Goal: Task Accomplishment & Management: Use online tool/utility

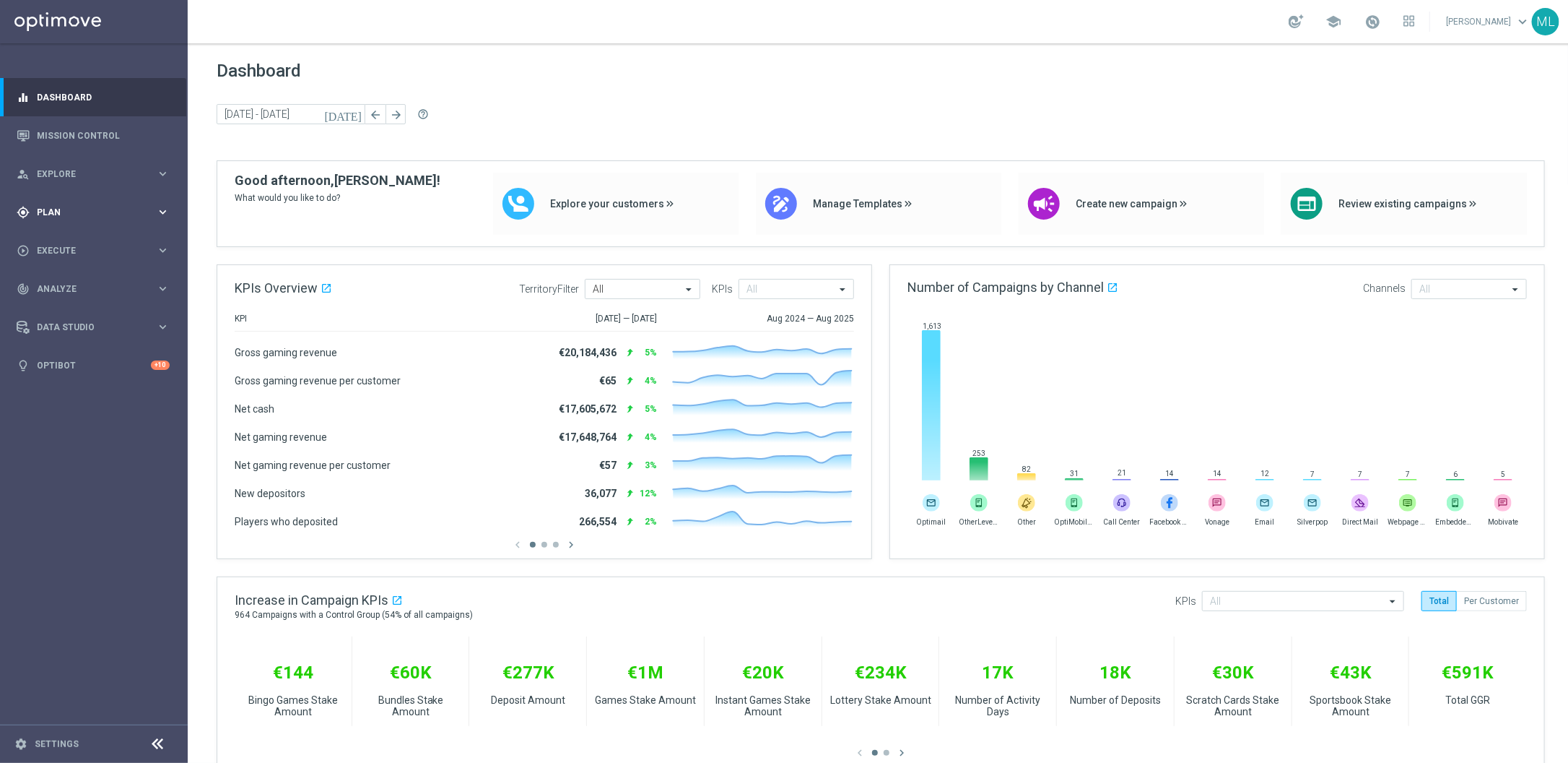
click at [169, 209] on icon "keyboard_arrow_right" at bounding box center [162, 211] width 14 height 14
click at [173, 284] on div "Templates keyboard_arrow_right" at bounding box center [112, 285] width 149 height 12
click at [61, 307] on link "Optimail" at bounding box center [97, 307] width 105 height 12
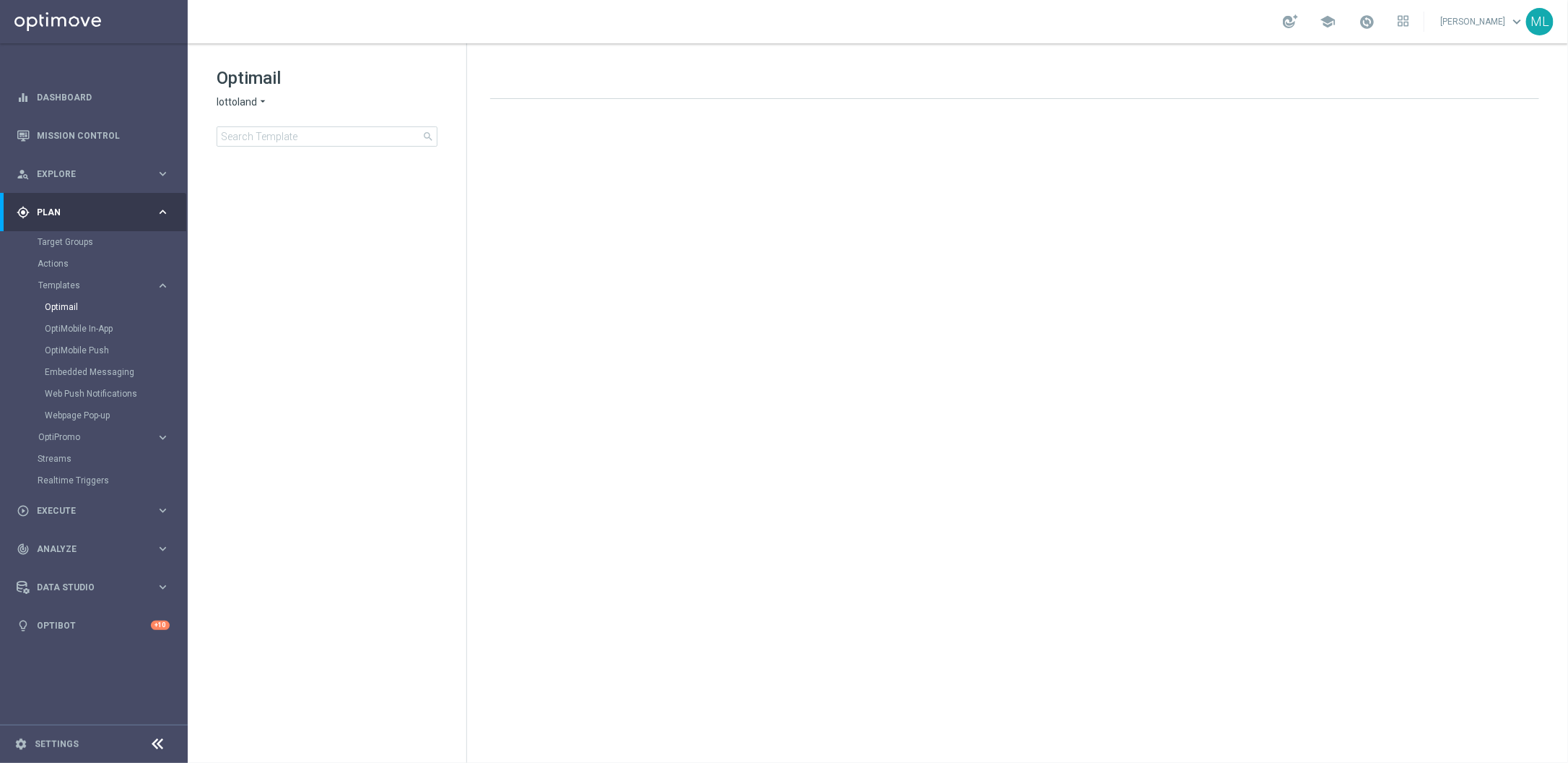
click at [259, 106] on icon "arrow_drop_down" at bounding box center [262, 102] width 12 height 14
click at [261, 136] on div "KenoGO" at bounding box center [271, 135] width 108 height 17
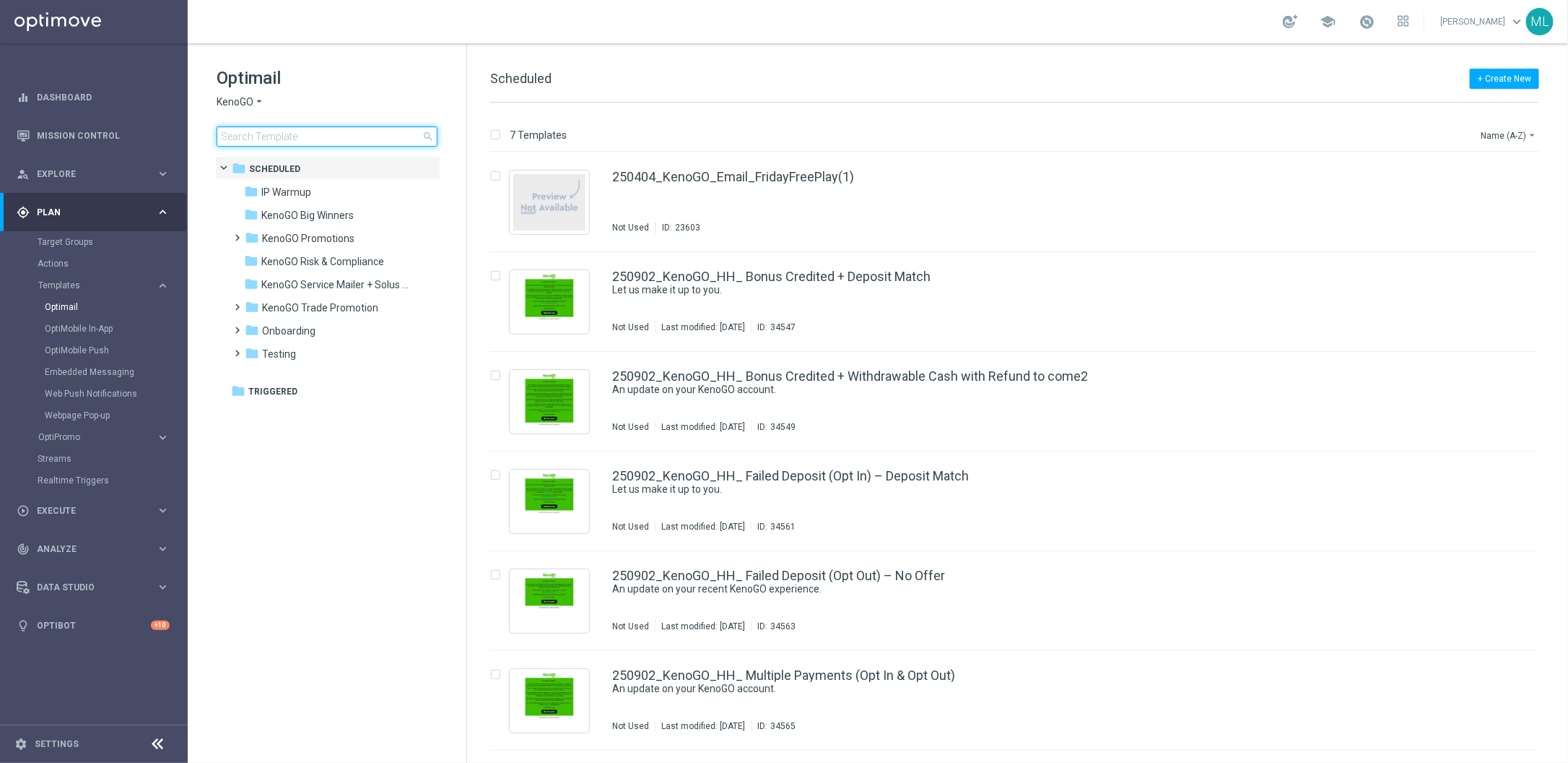
click at [300, 133] on input at bounding box center [326, 136] width 221 height 20
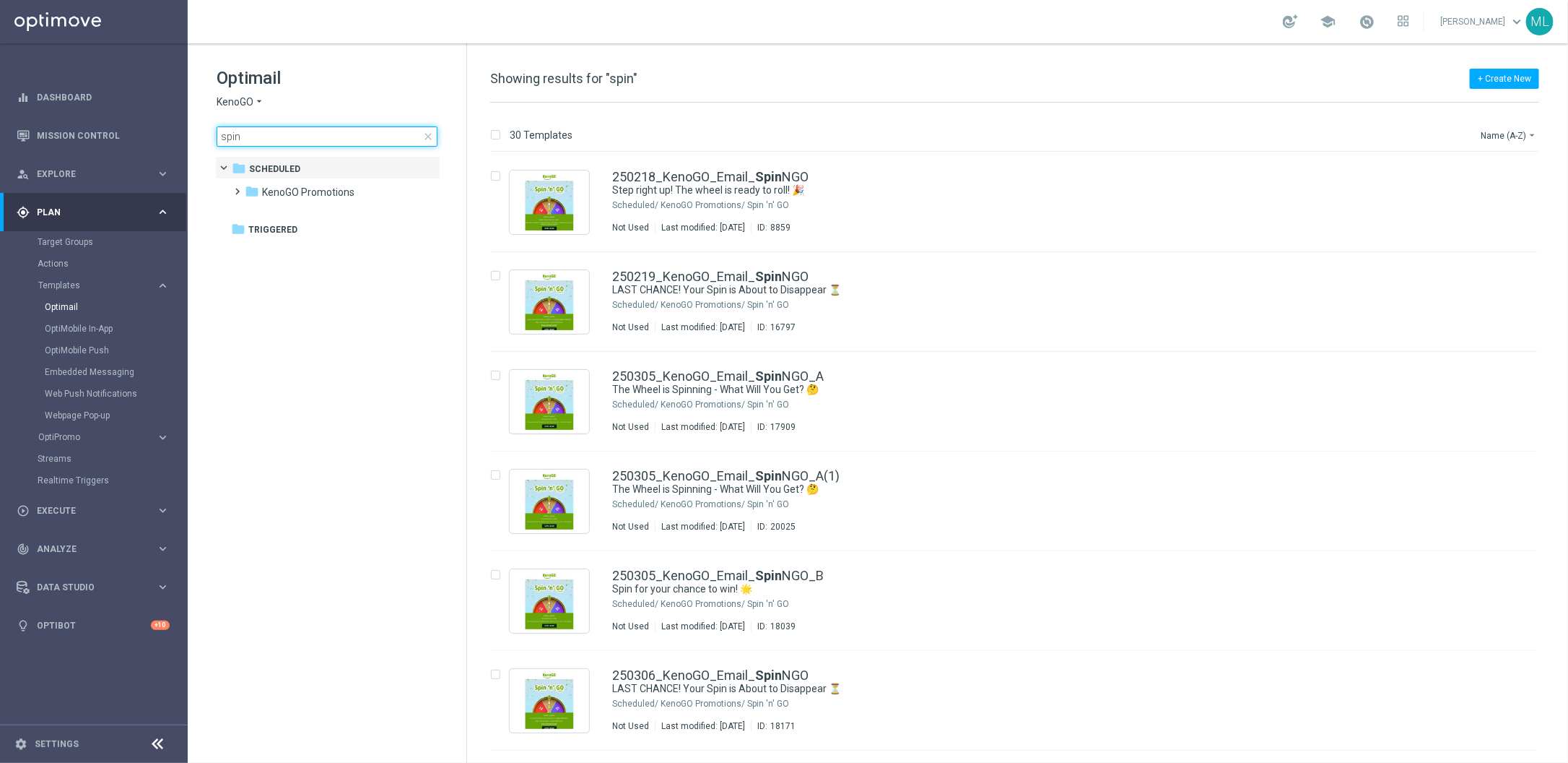
drag, startPoint x: 252, startPoint y: 133, endPoint x: 197, endPoint y: 133, distance: 55.0
click at [197, 133] on div "Optimail KenoGO arrow_drop_down × KenoGO spin close folder 1 Folder folder Sche…" at bounding box center [326, 142] width 279 height 198
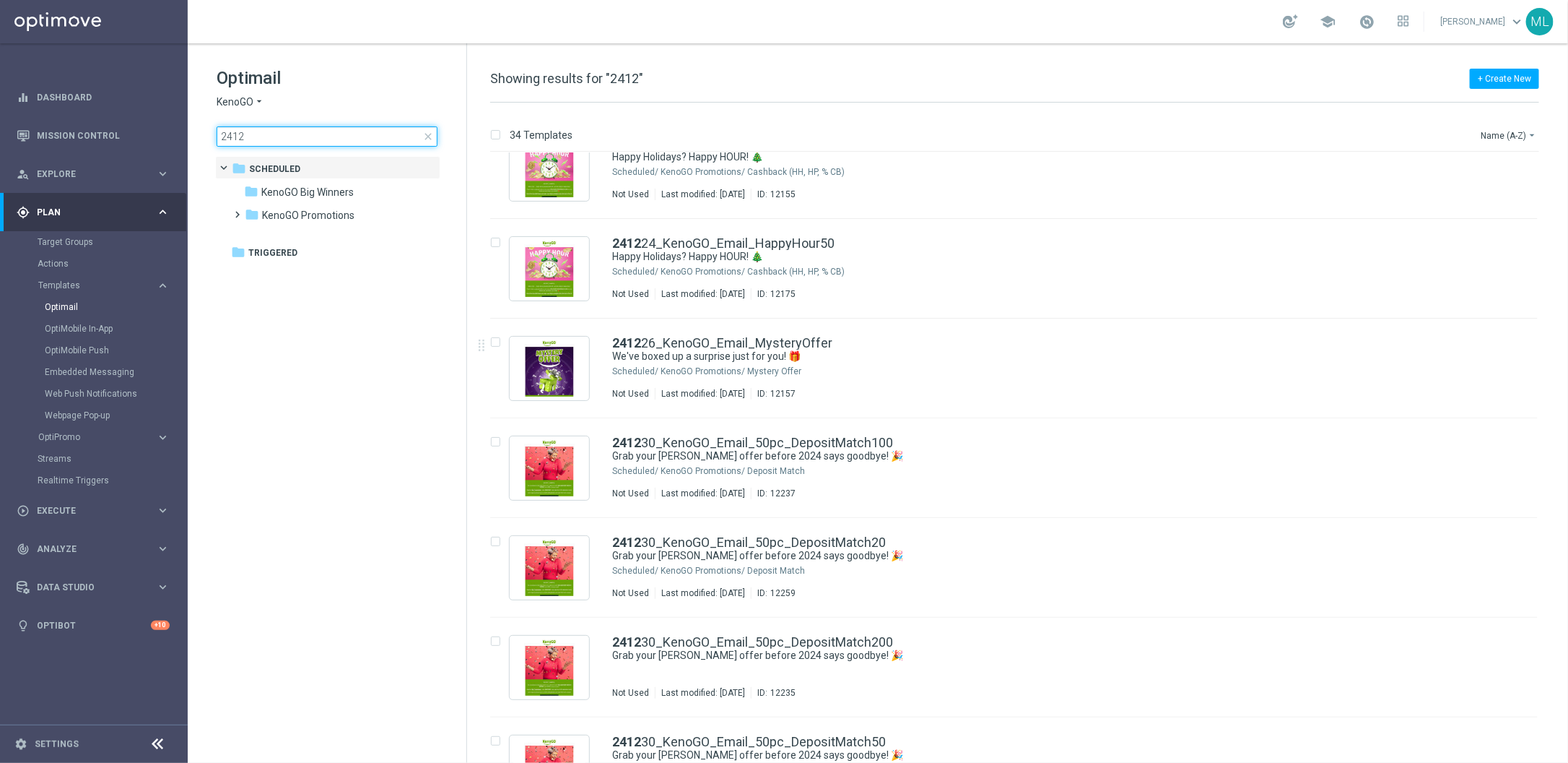
scroll to position [2779, 0]
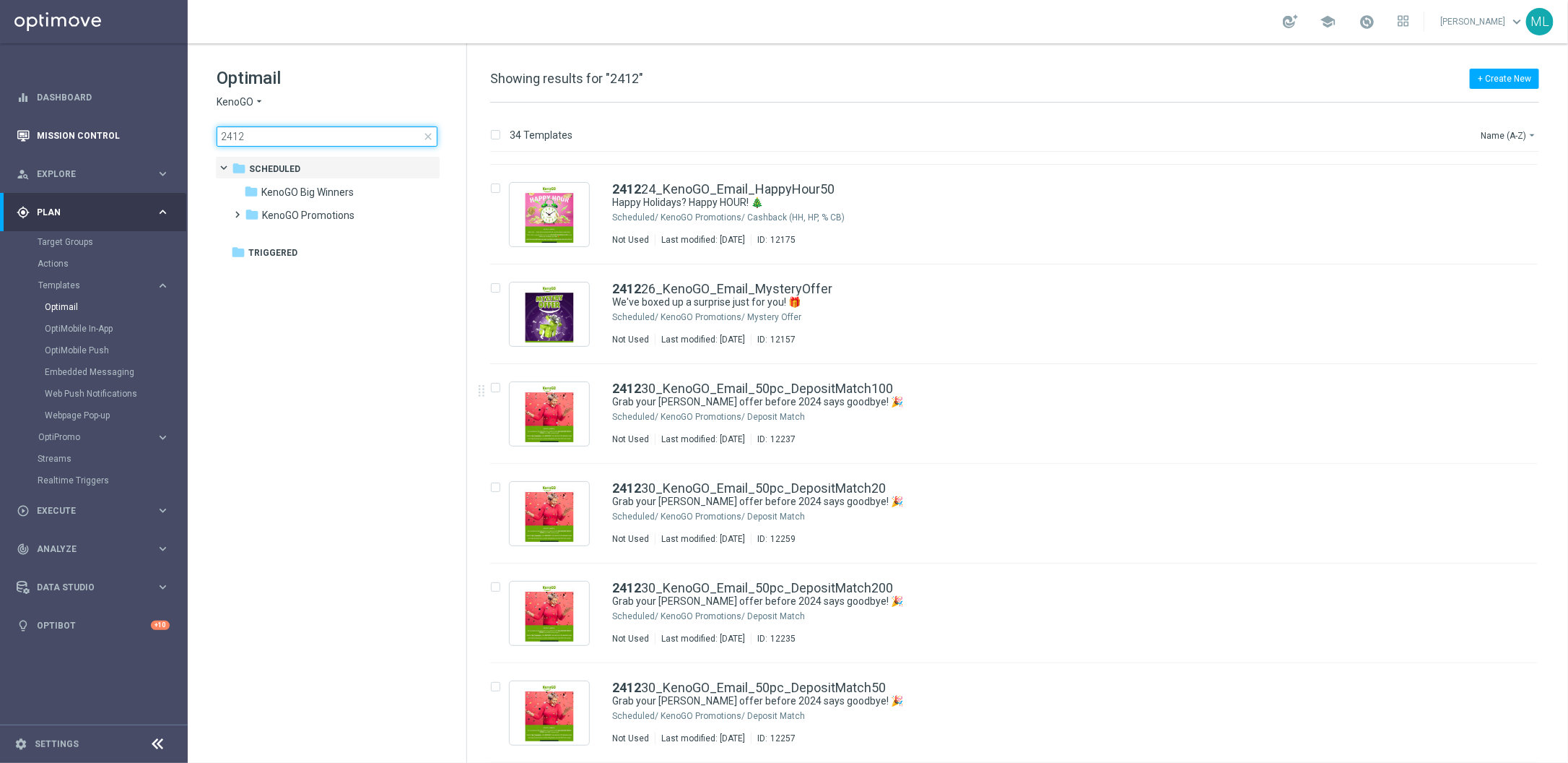
drag, startPoint x: 252, startPoint y: 135, endPoint x: 185, endPoint y: 133, distance: 67.0
click at [185, 133] on main "equalizer Dashboard Mission Control" at bounding box center [784, 382] width 1568 height 763
type input "1"
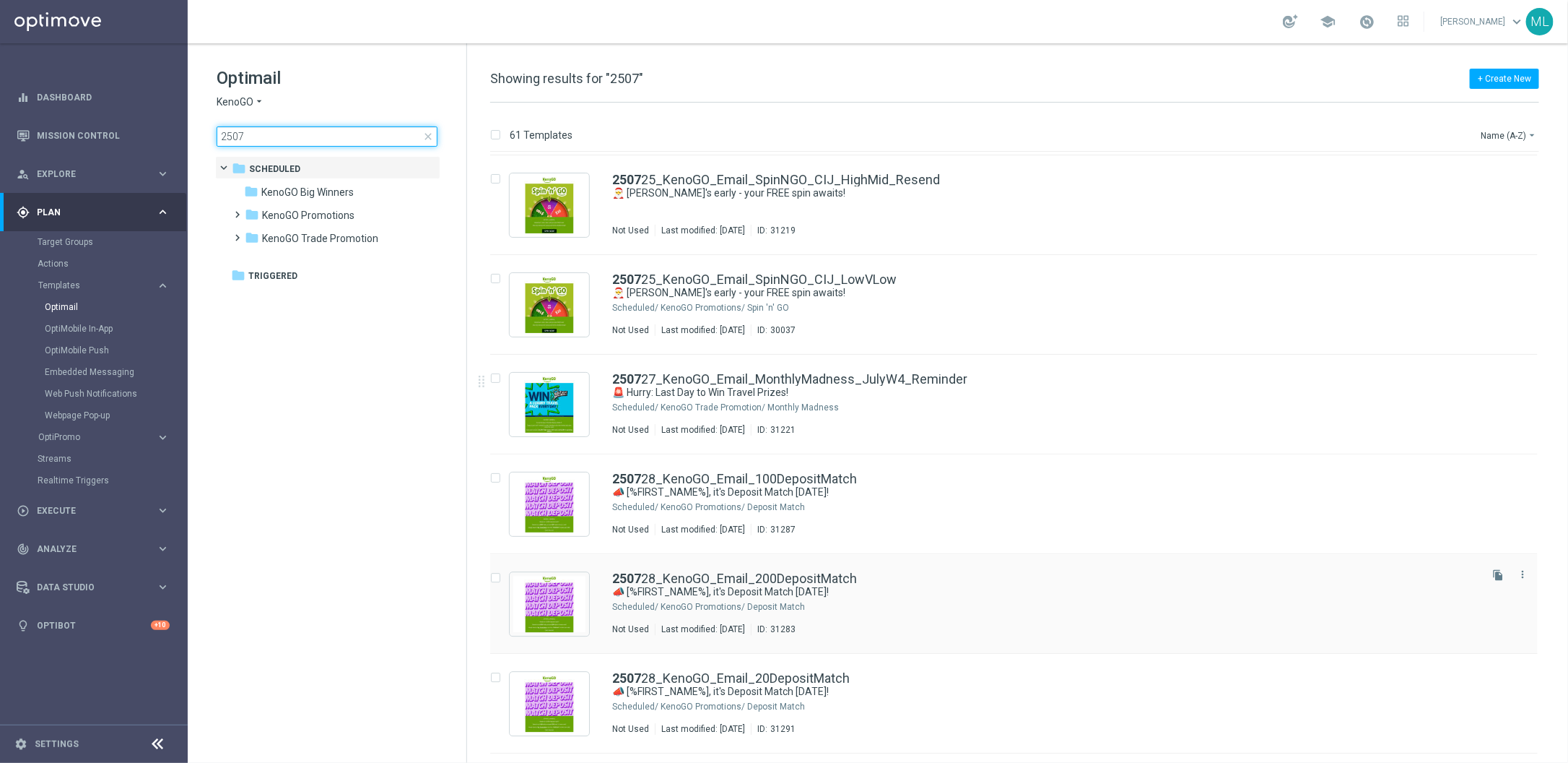
scroll to position [5277, 0]
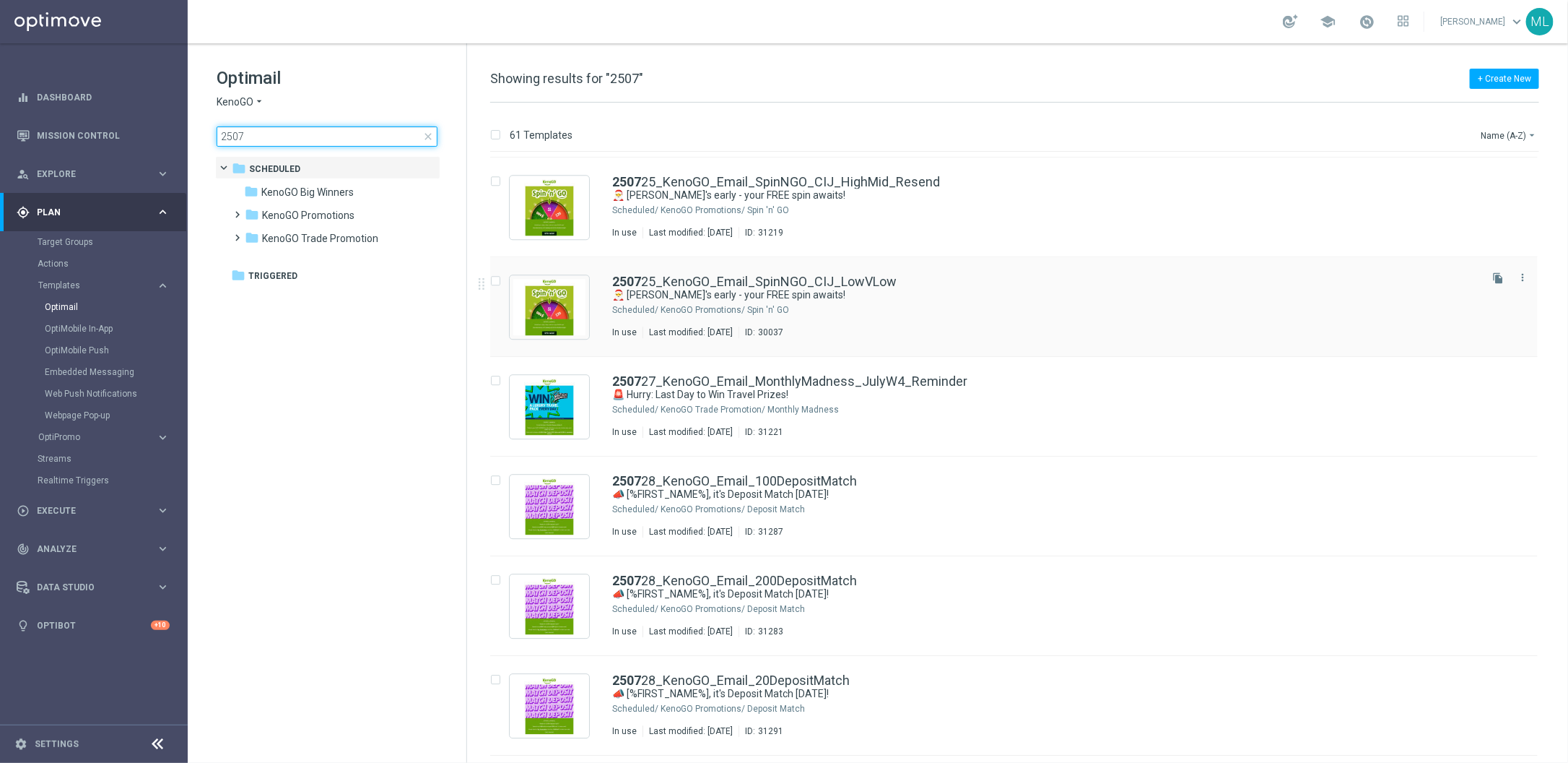
type input "2507"
click at [903, 306] on div "KenoGO Promotions/ Spin 'n' GO" at bounding box center [1069, 309] width 817 height 12
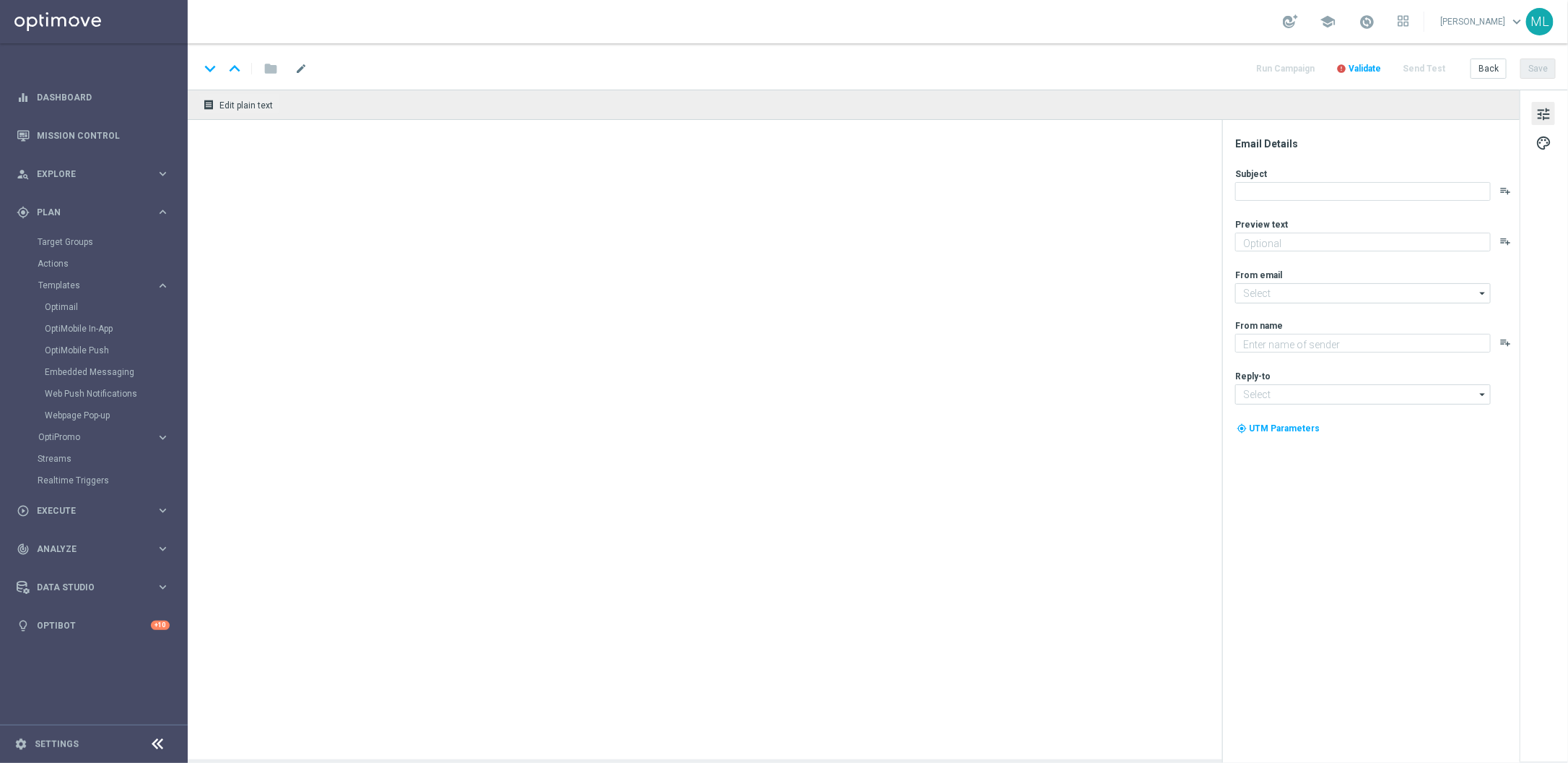
type textarea "Your Christmas in July treat is ready!"
type textarea "KenoGO"
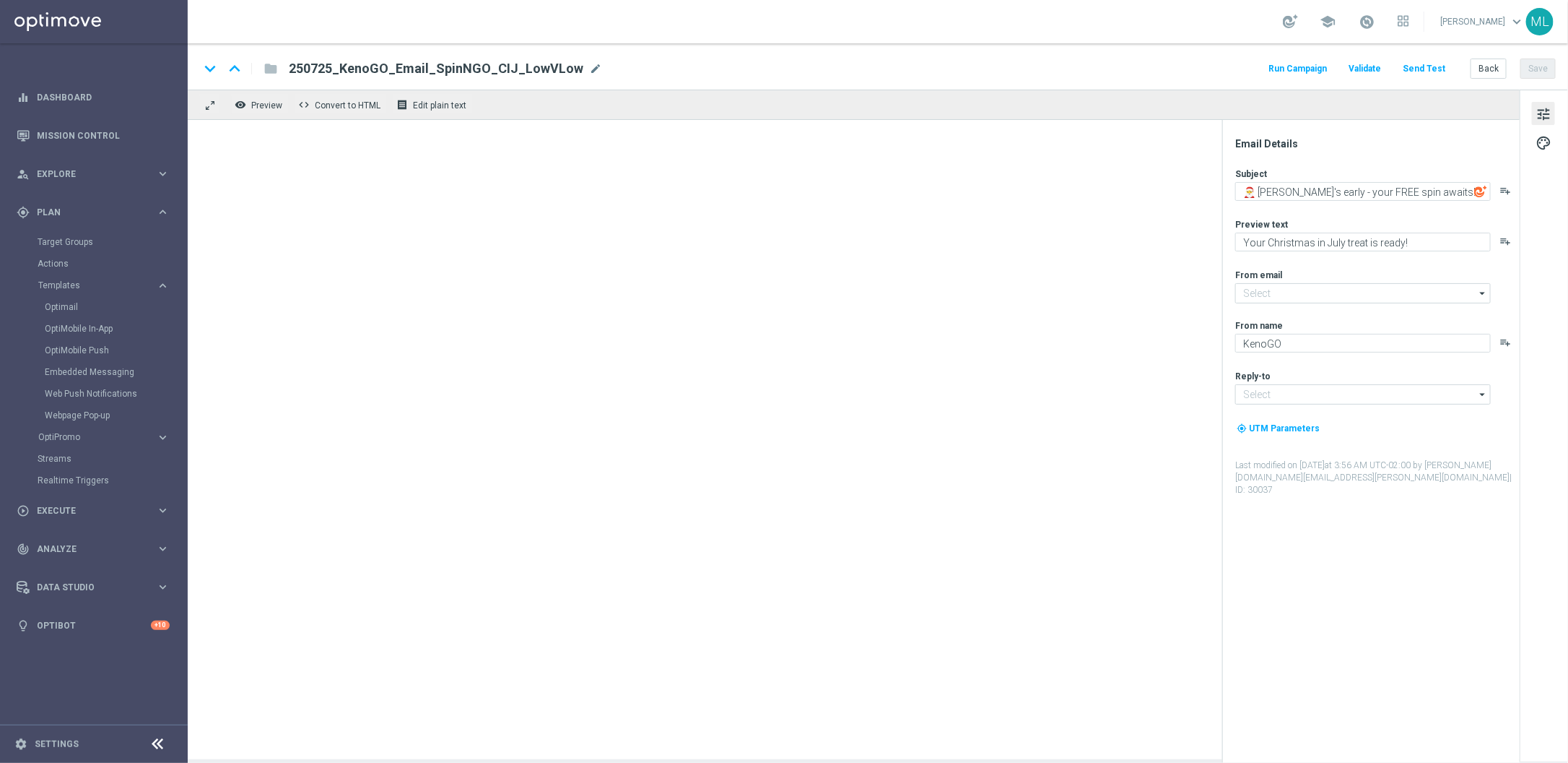
type input "mail@crm.kenogo.com.au"
type input "support@kenogo.com.au"
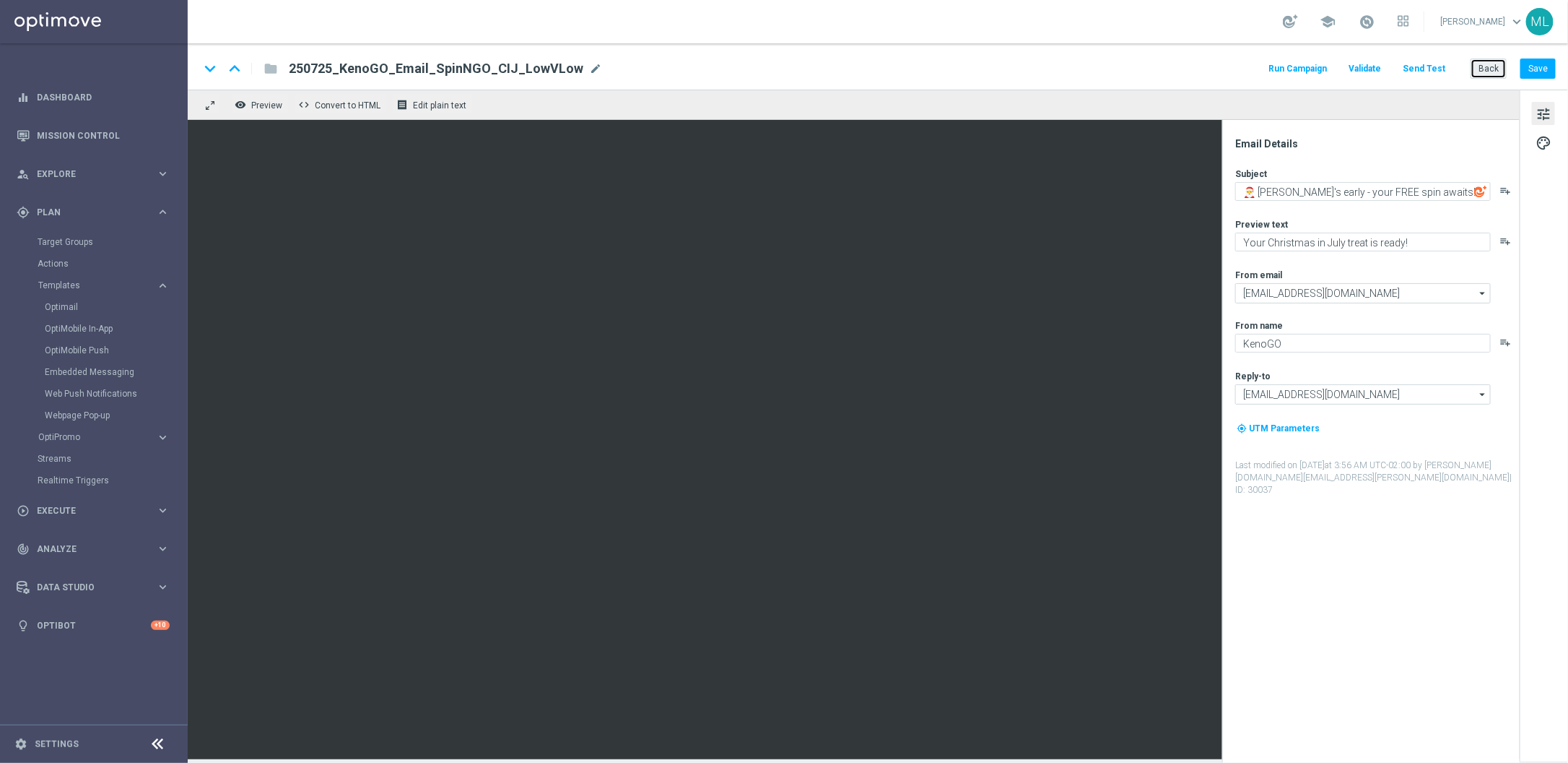
click at [1488, 69] on button "Back" at bounding box center [1489, 69] width 36 height 20
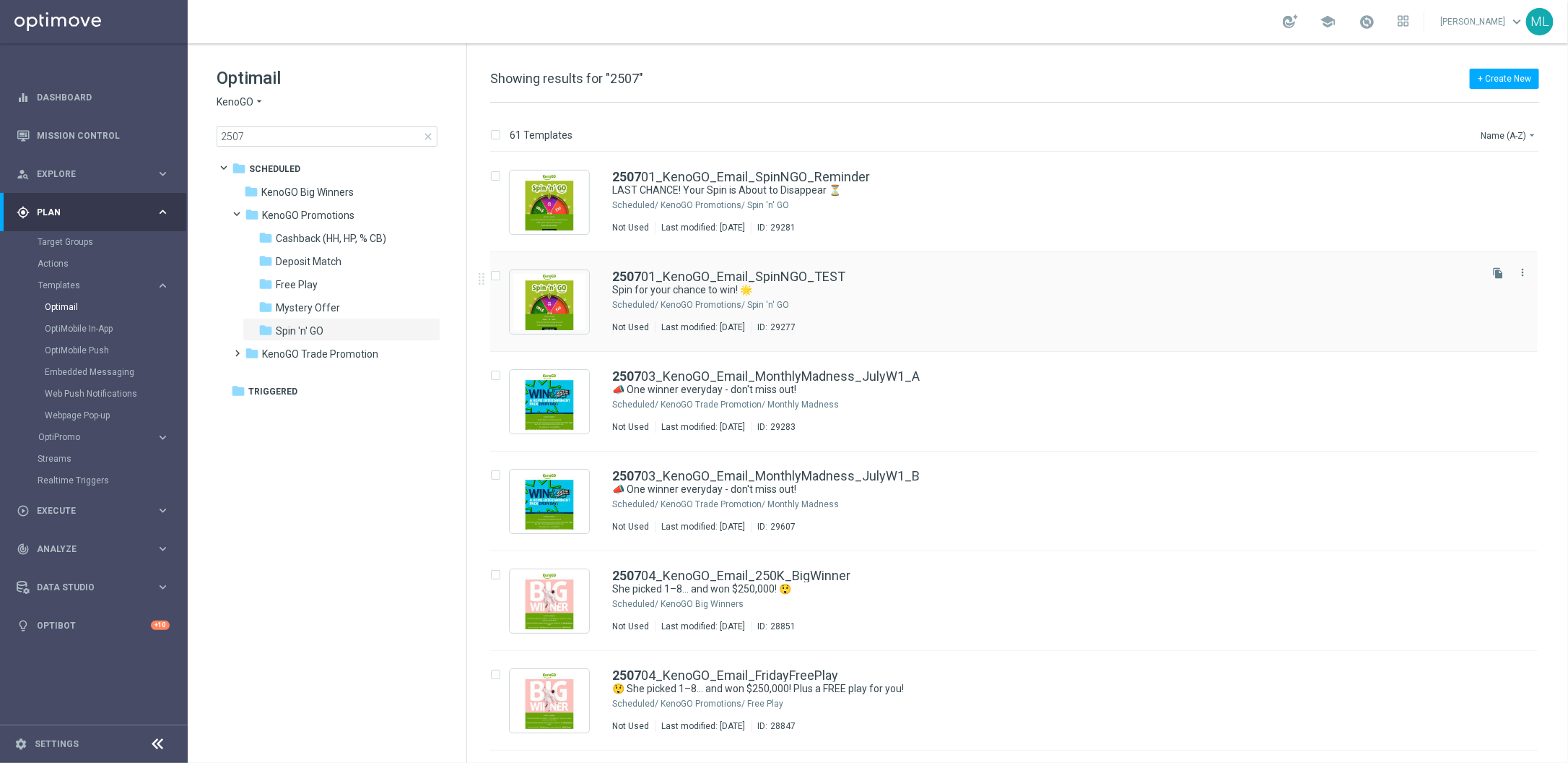
click at [940, 303] on div "KenoGO Promotions/ Spin 'n' GO" at bounding box center [1069, 305] width 817 height 12
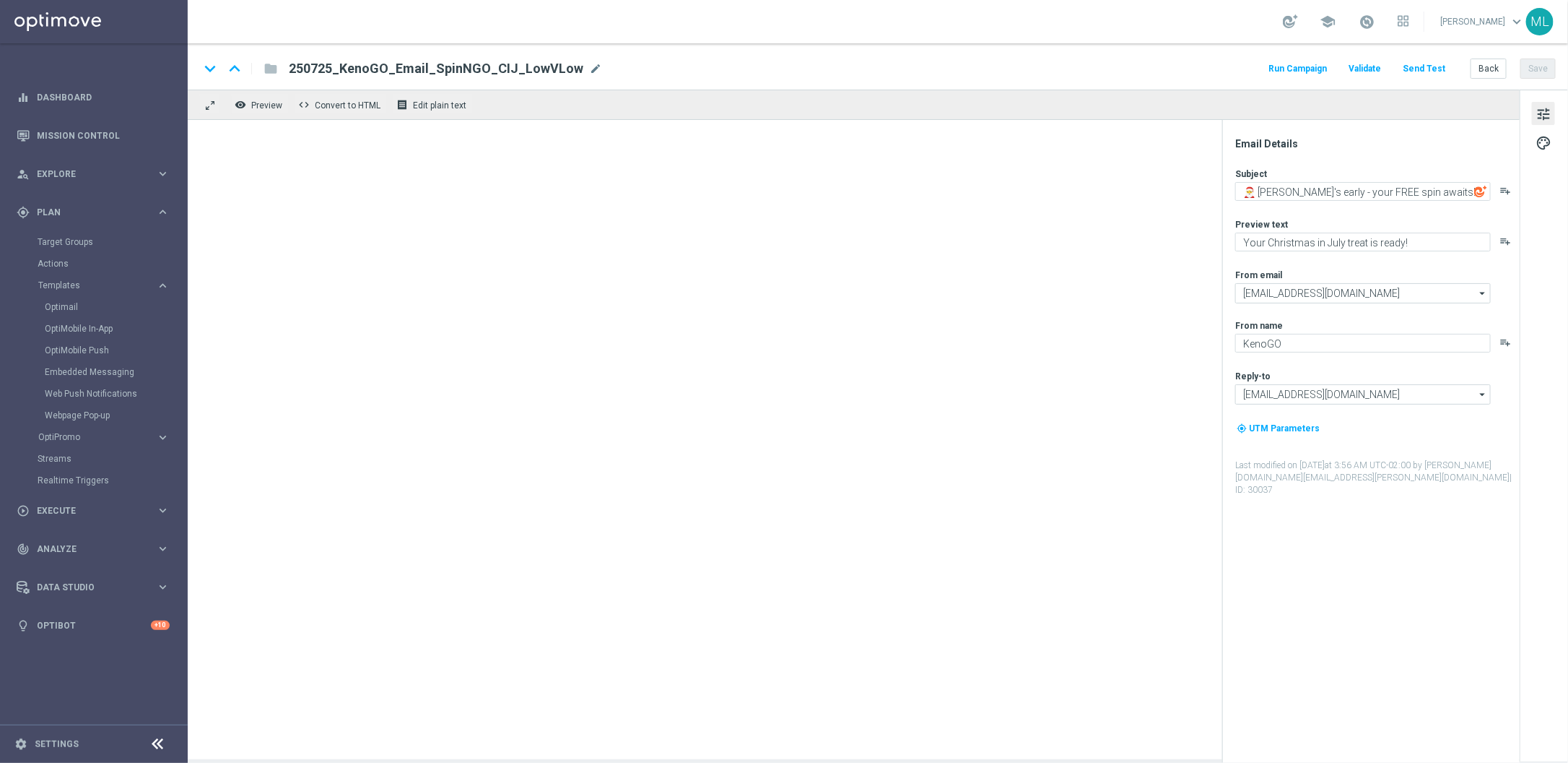
type textarea "Spin for your chance to win! 🌟"
type textarea "Give it a whirl and see what's yours!"
